Goal: Find specific page/section: Find specific page/section

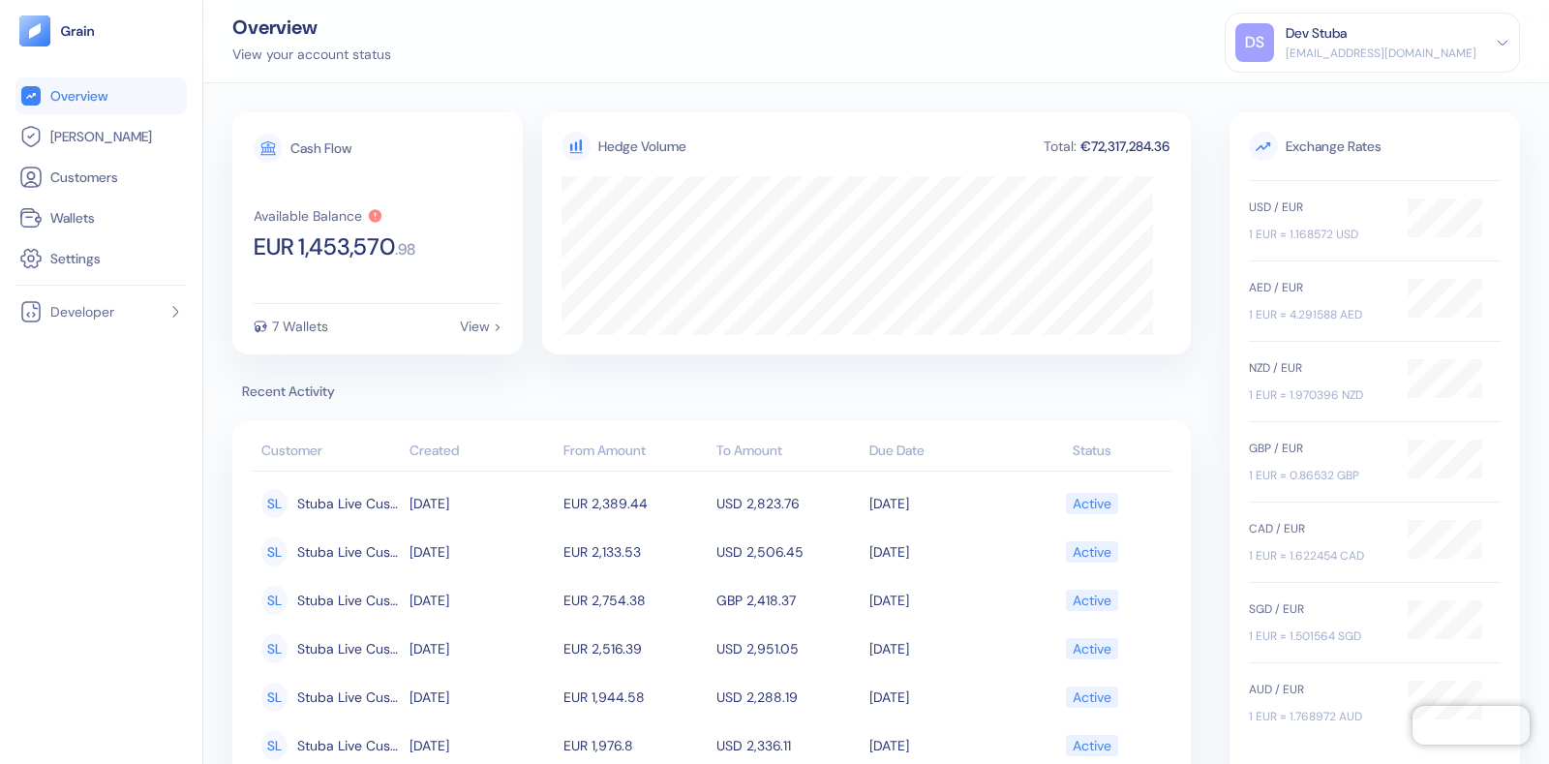
click at [1408, 32] on div "Dev Stuba" at bounding box center [1380, 33] width 191 height 20
click at [97, 135] on span "[PERSON_NAME]" at bounding box center [101, 136] width 102 height 19
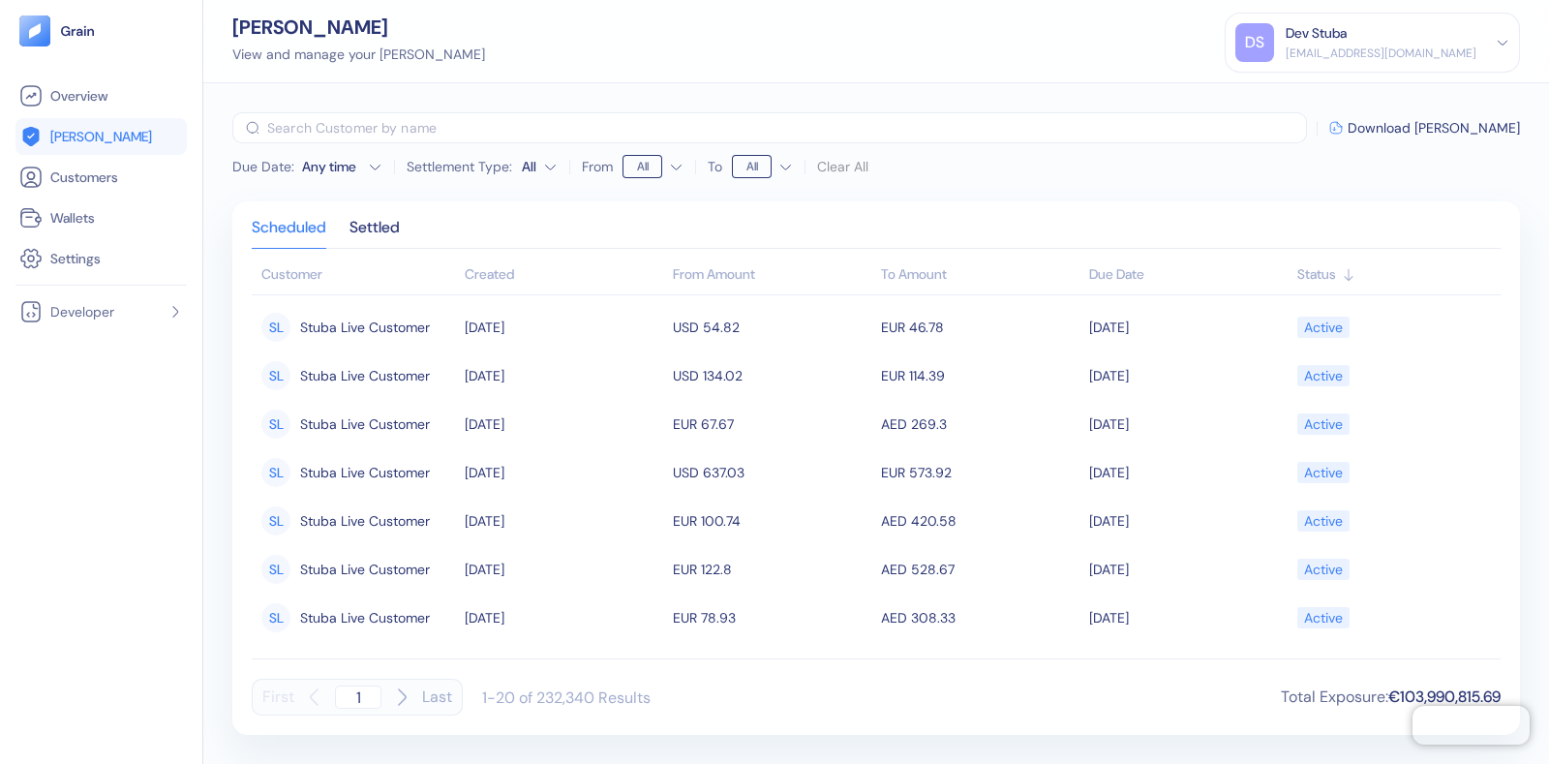
click at [1548, 343] on div "Due Date : Any time Settlement Type: All From All To All Clear All ​ Download […" at bounding box center [875, 423] width 1345 height 680
click at [1336, 265] on div "Status" at bounding box center [1394, 274] width 194 height 20
click at [1342, 268] on icon at bounding box center [1347, 274] width 15 height 15
click at [1345, 268] on icon at bounding box center [1347, 274] width 15 height 15
